Goal: Task Accomplishment & Management: Use online tool/utility

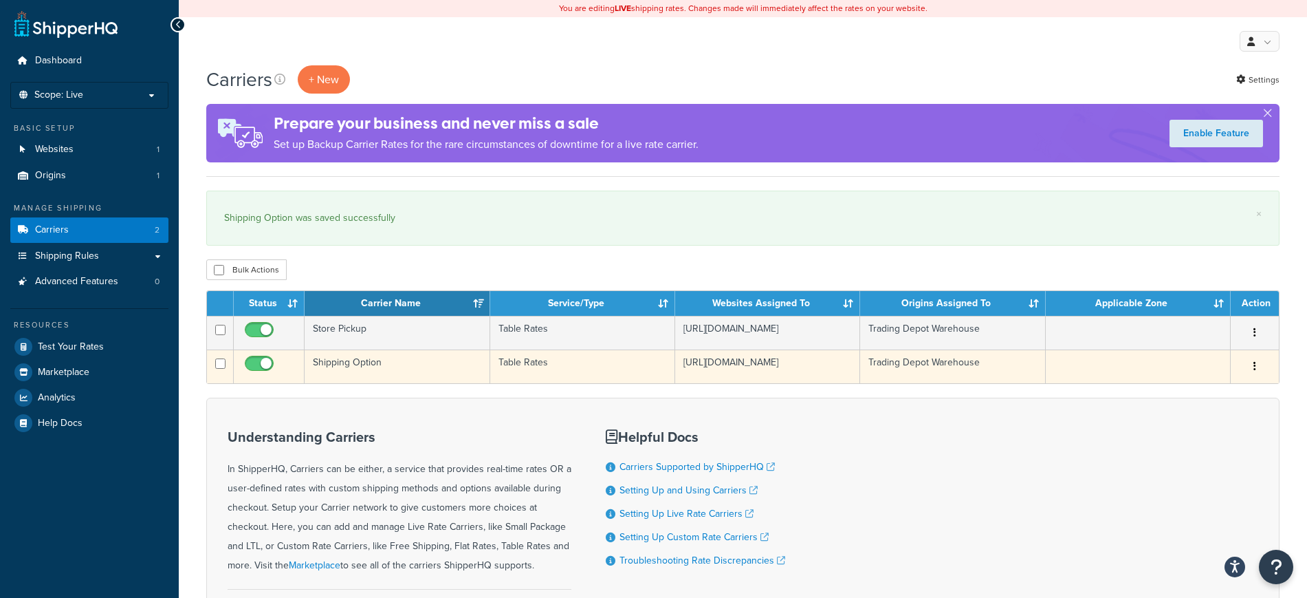
click at [365, 371] on td "Shipping Option" at bounding box center [397, 366] width 185 height 34
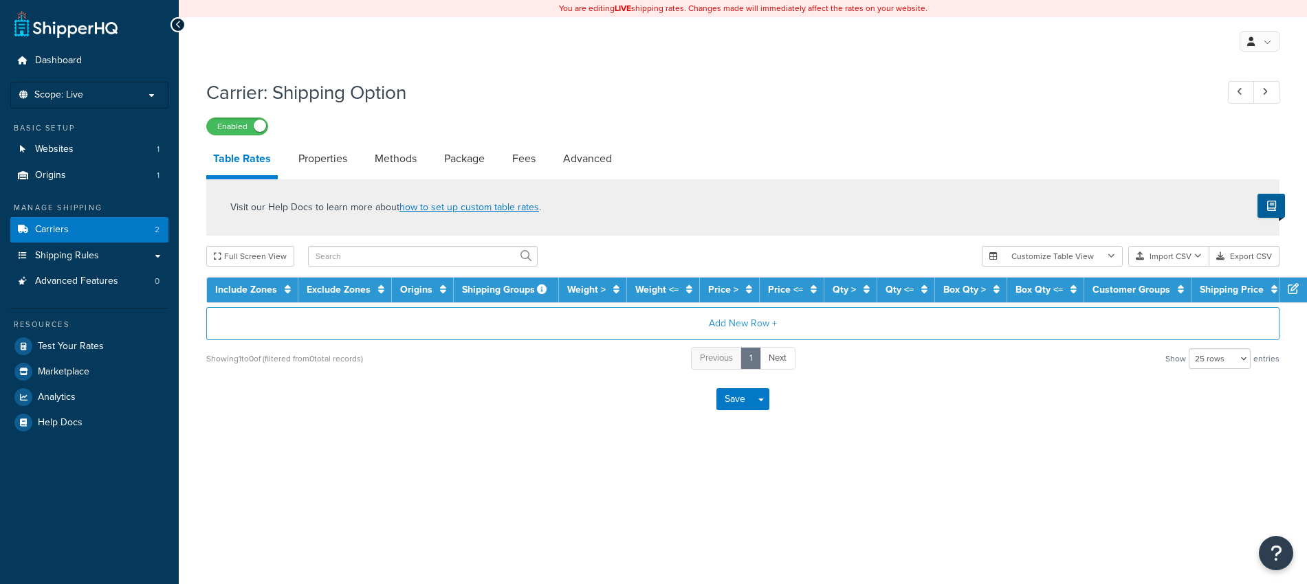
select select "25"
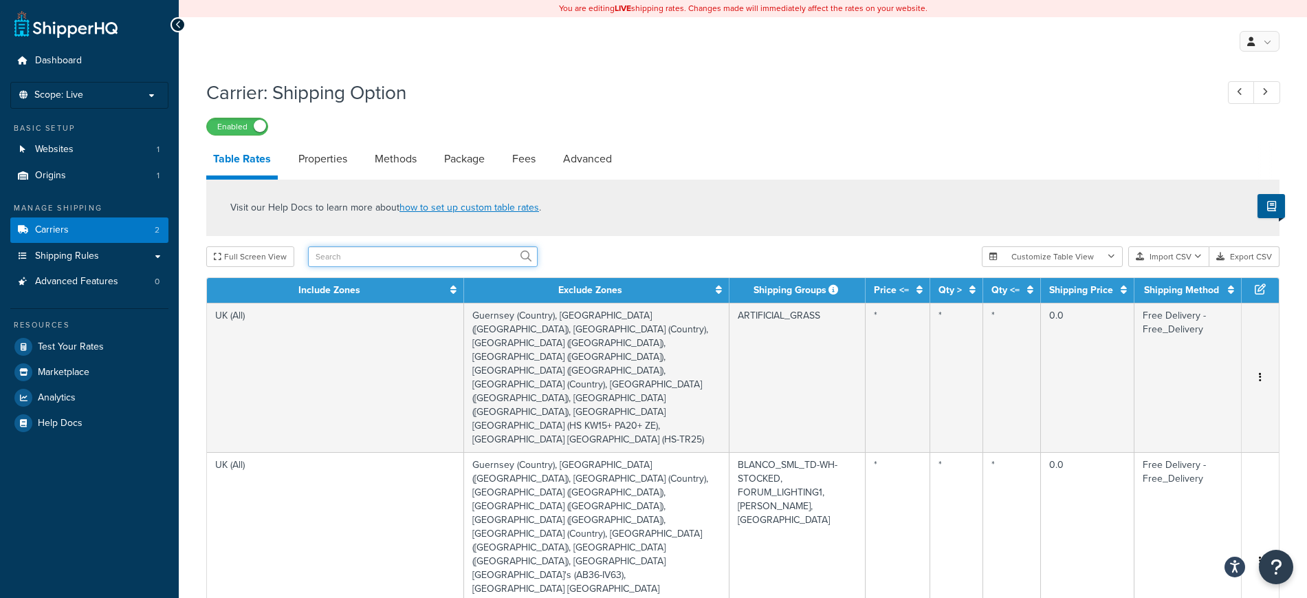
click at [461, 267] on input "text" at bounding box center [423, 256] width 230 height 21
type input "long"
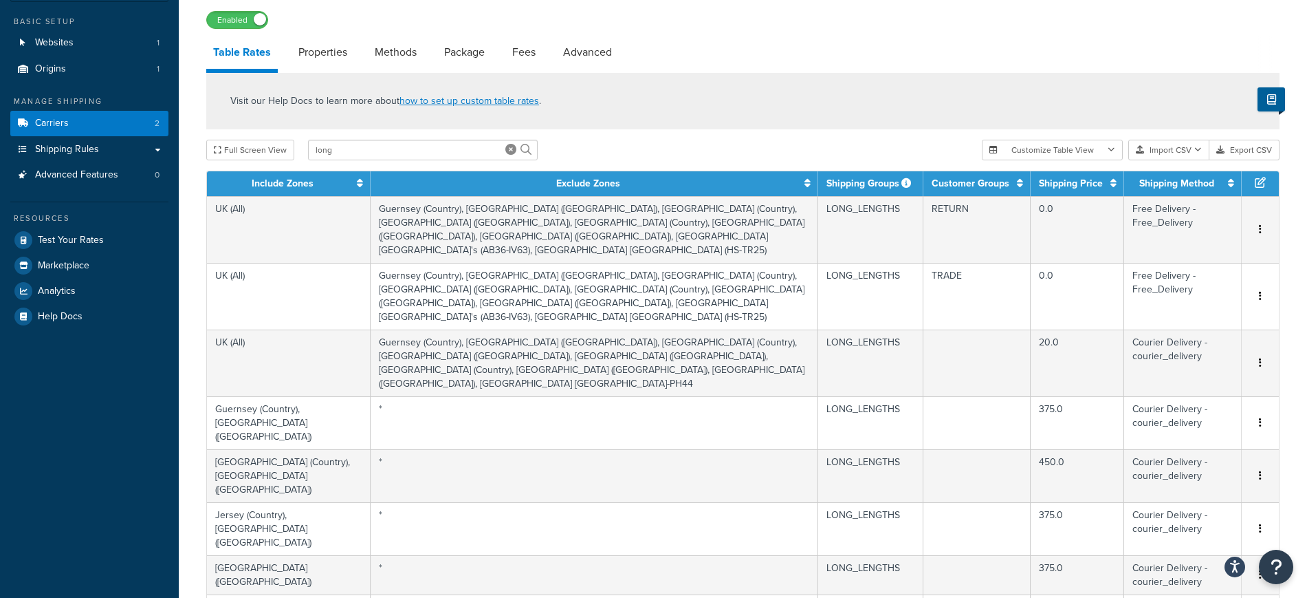
scroll to position [94, 0]
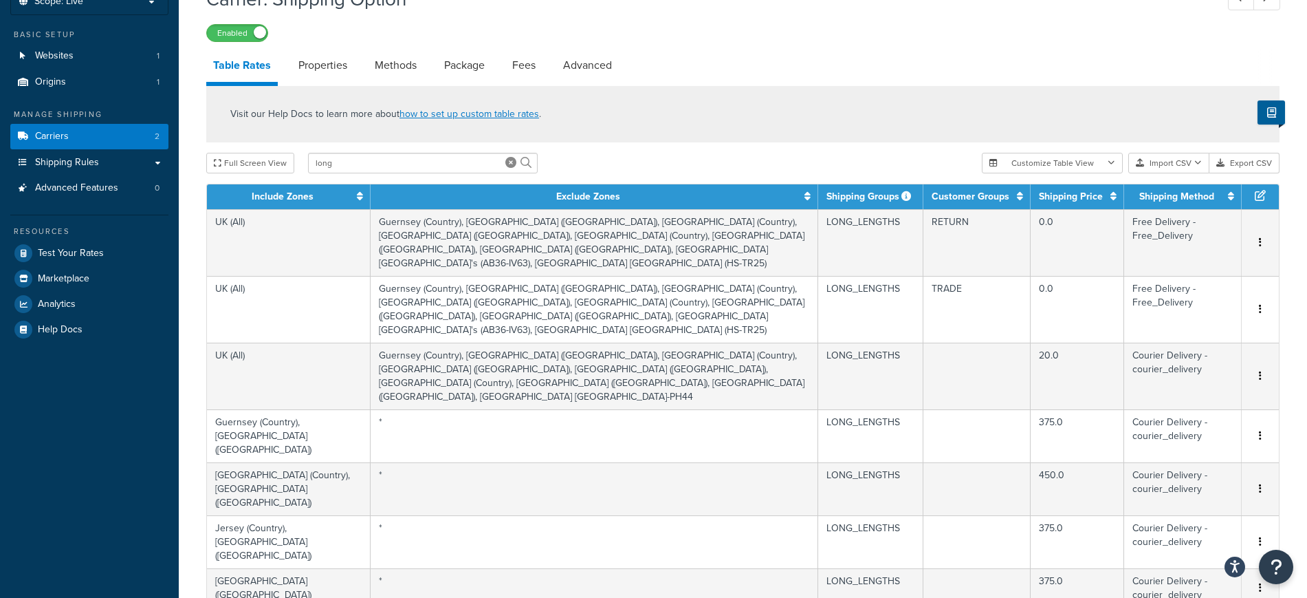
click at [813, 109] on div "Visit our Help Docs to learn more about how to set up custom table rates ." at bounding box center [742, 114] width 1073 height 56
